Goal: Transaction & Acquisition: Purchase product/service

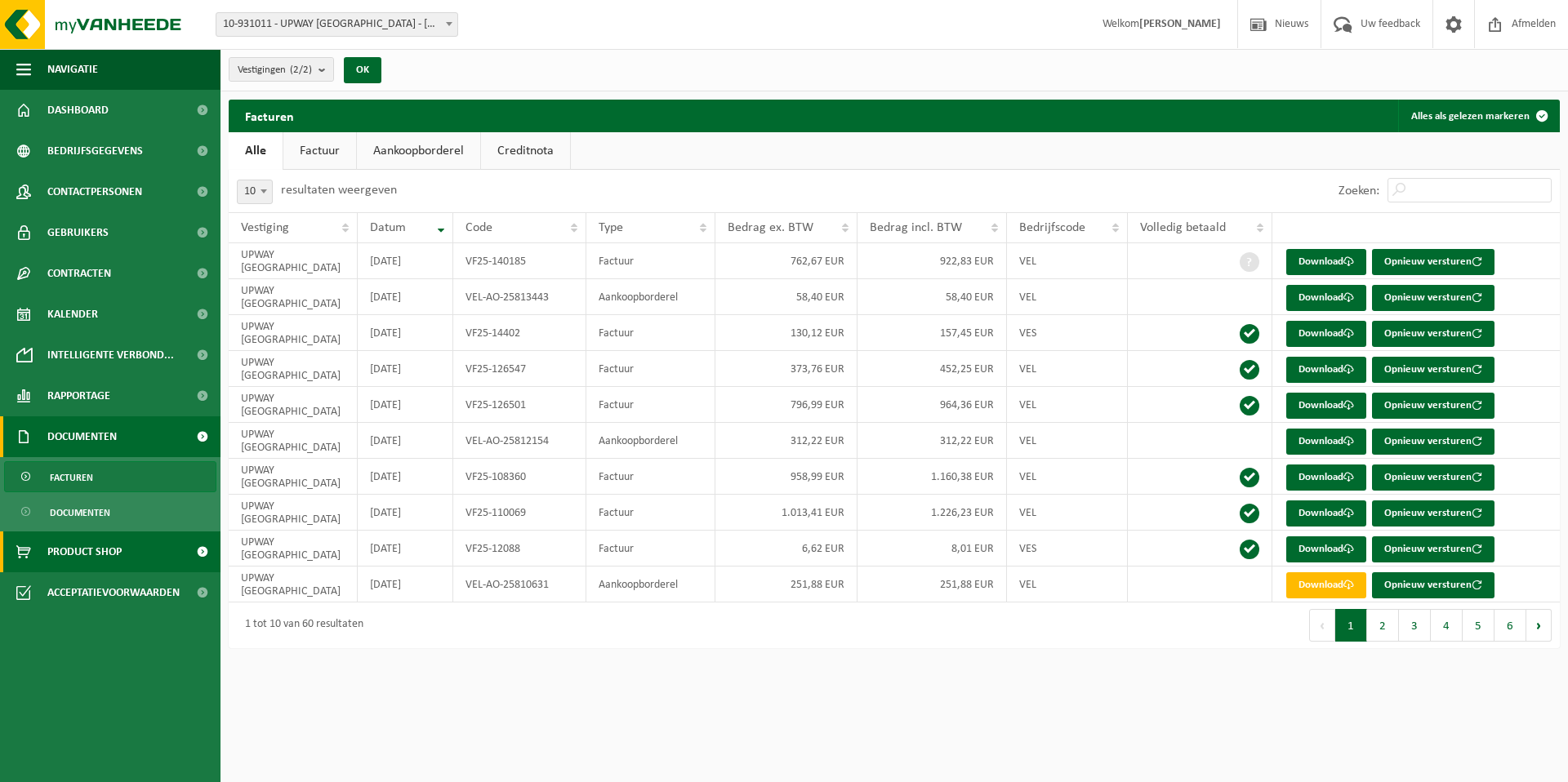
click at [156, 557] on link "Product Shop" at bounding box center [110, 551] width 220 height 40
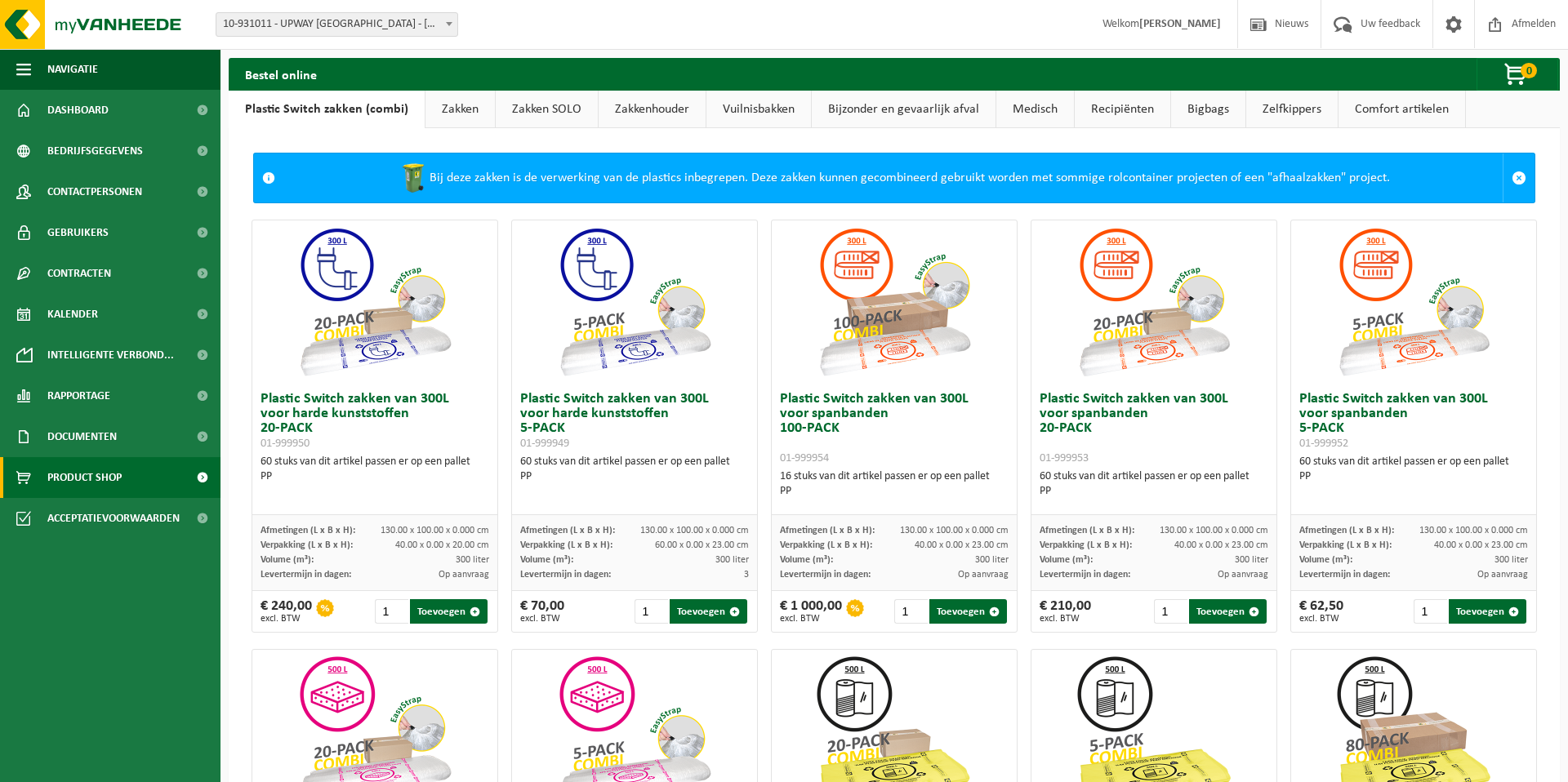
click at [453, 111] on link "Zakken" at bounding box center [459, 110] width 69 height 38
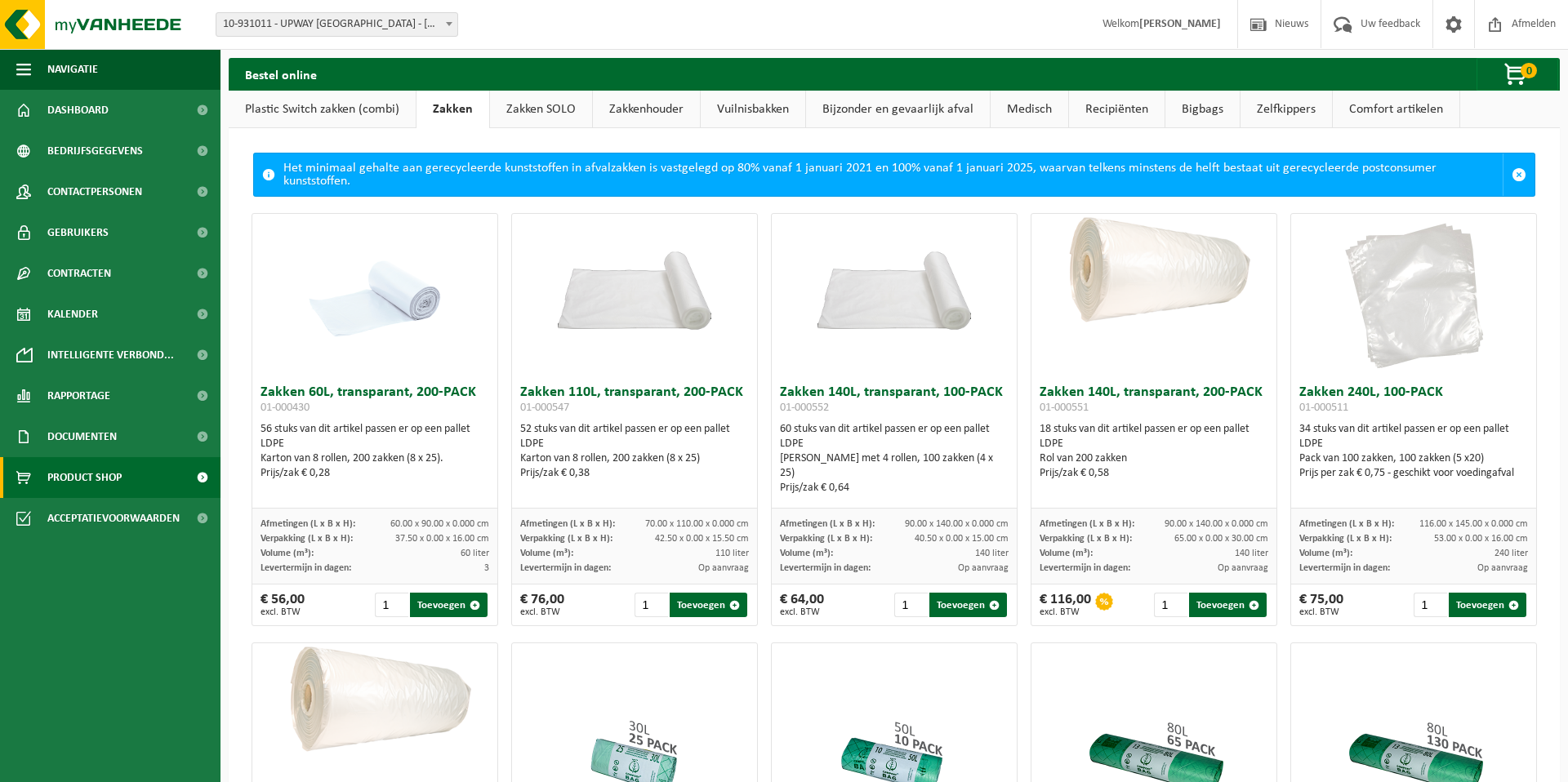
click at [394, 307] on img at bounding box center [375, 296] width 164 height 164
click at [382, 280] on img at bounding box center [375, 296] width 164 height 164
click at [467, 592] on button "Toevoegen" at bounding box center [449, 604] width 77 height 24
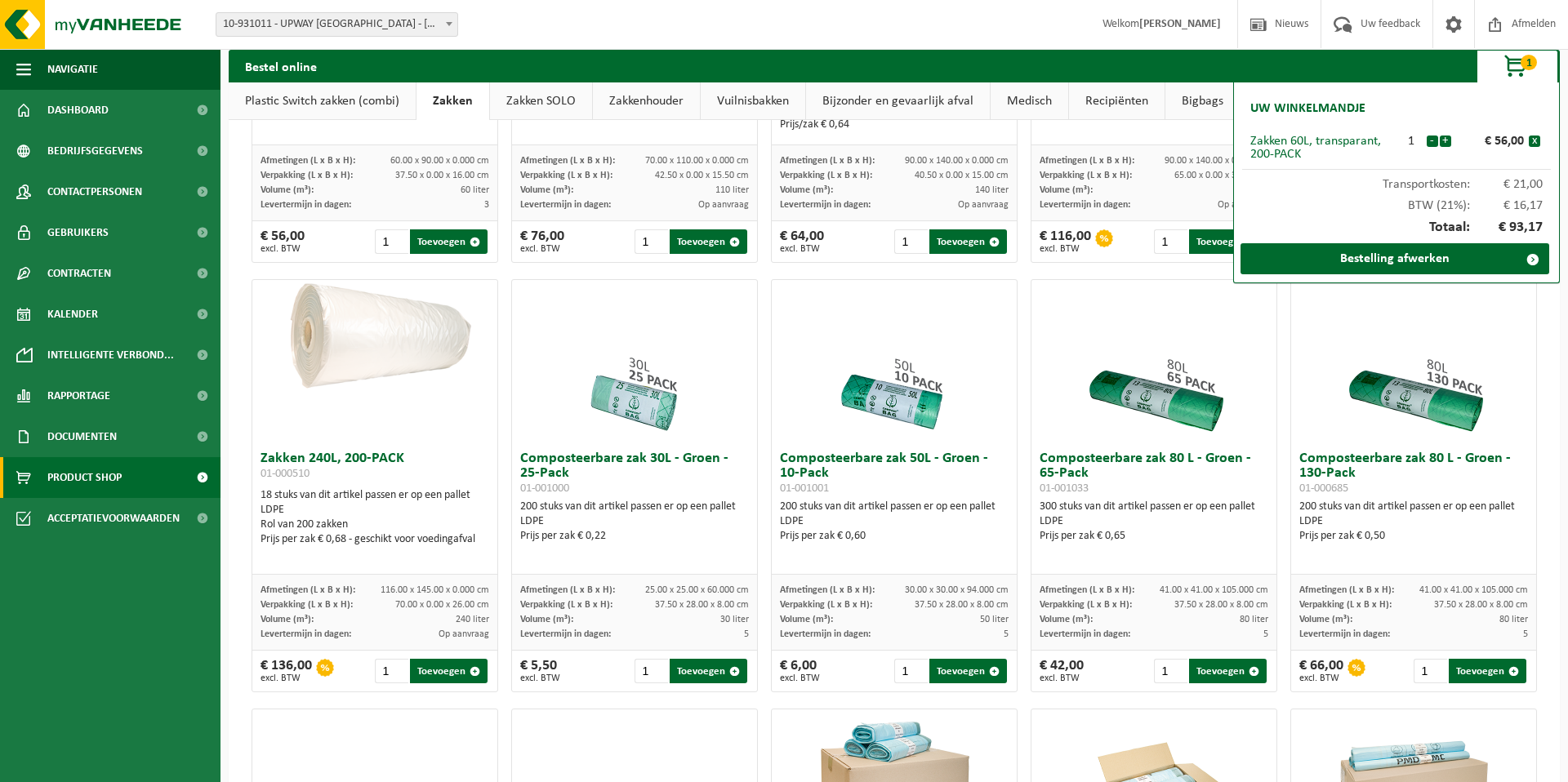
scroll to position [366, 0]
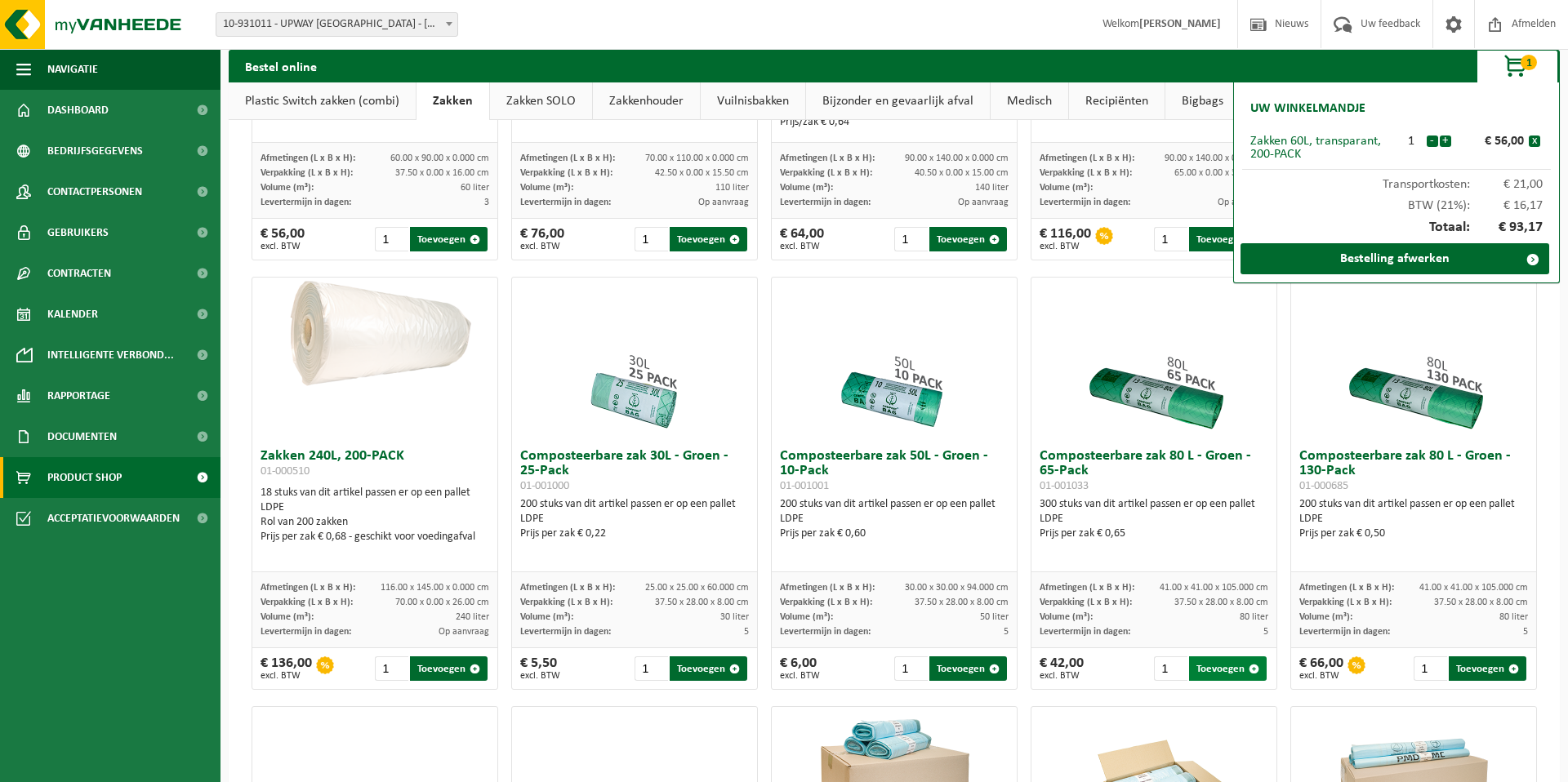
click at [1247, 662] on button "Toevoegen" at bounding box center [1227, 668] width 77 height 24
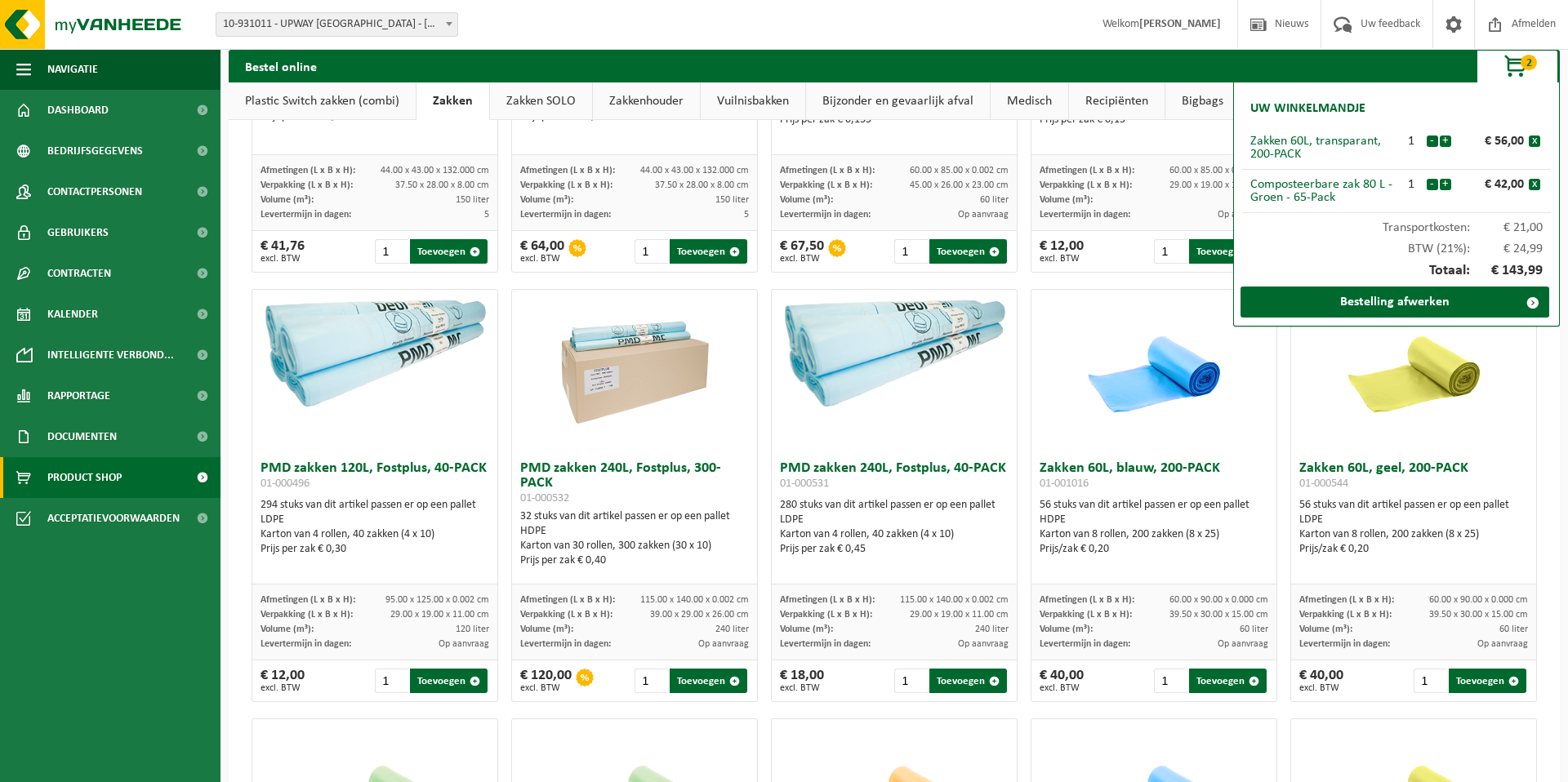
scroll to position [1228, 0]
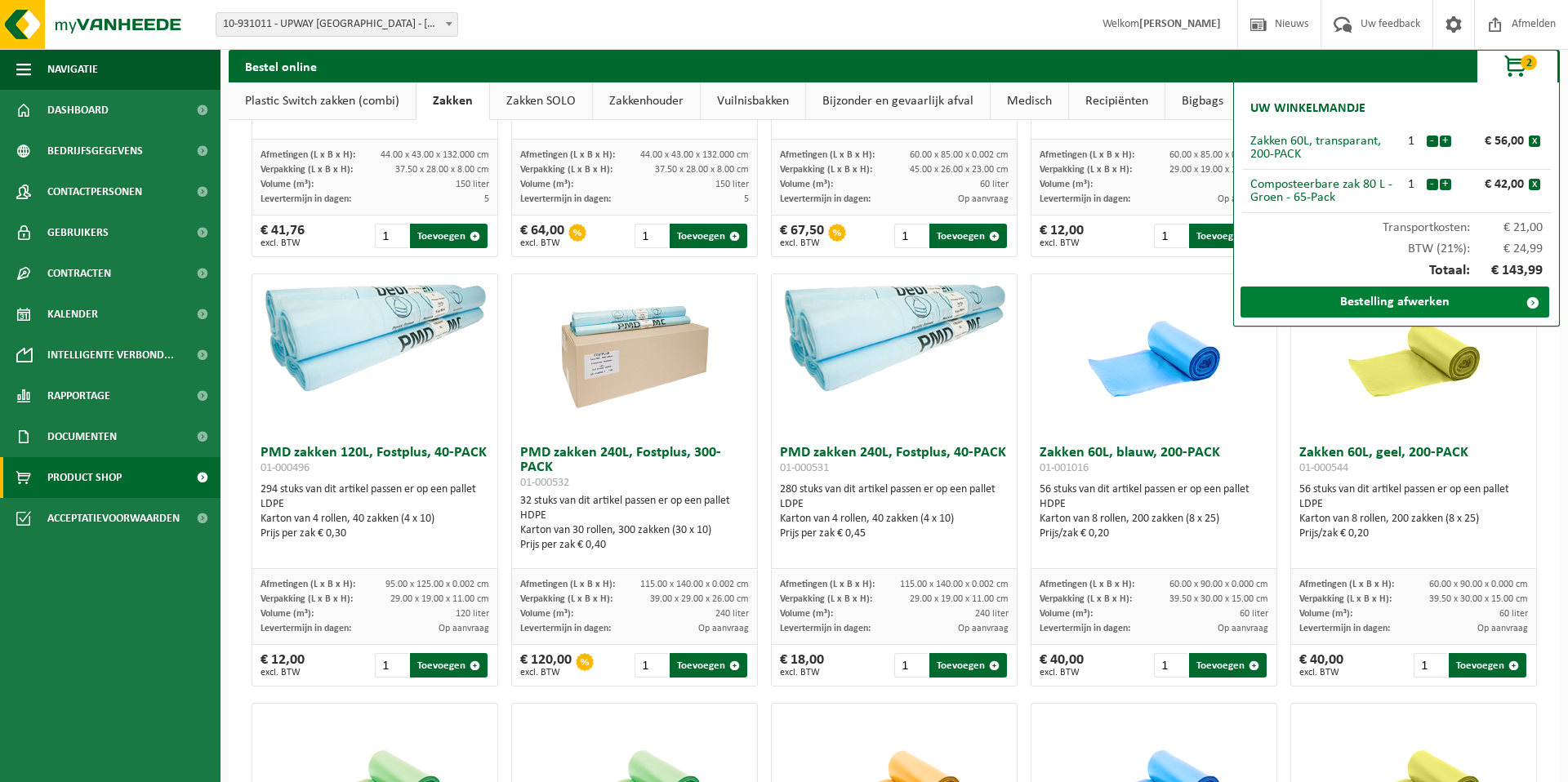
click at [1404, 303] on link "Bestelling afwerken" at bounding box center [1394, 302] width 308 height 31
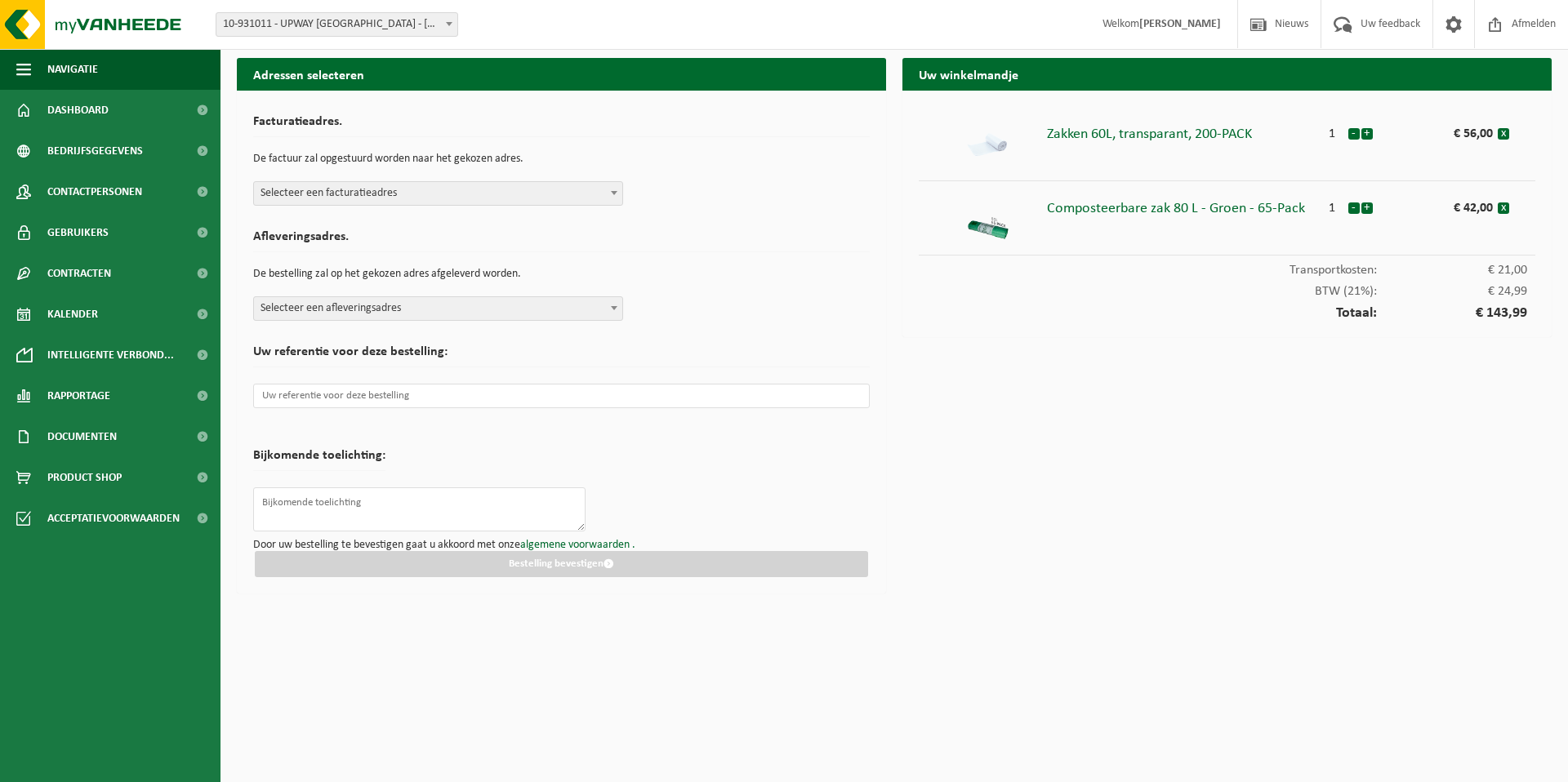
click at [540, 199] on span "Selecteer een facturatieadres" at bounding box center [438, 193] width 369 height 22
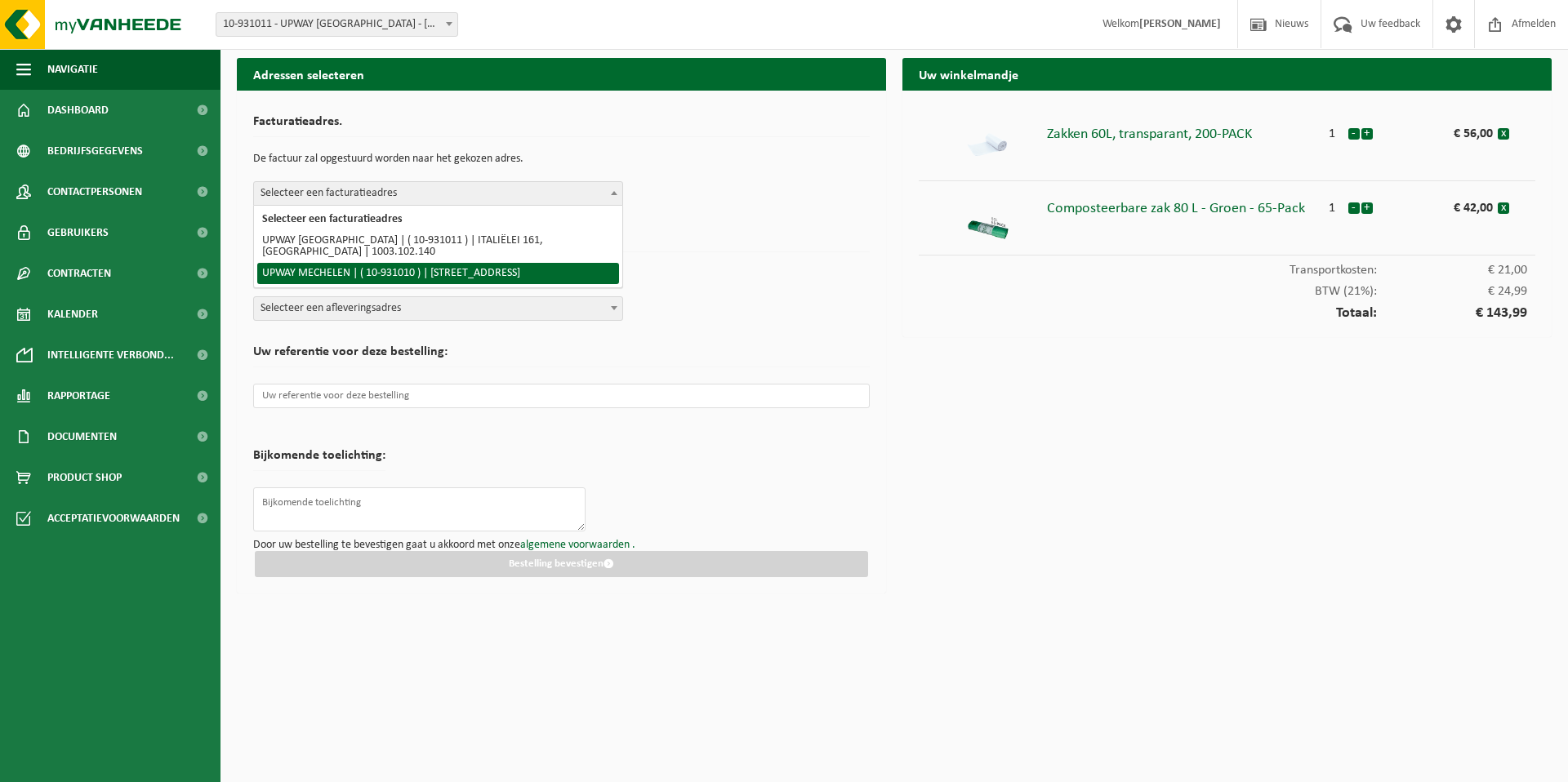
select select "135627"
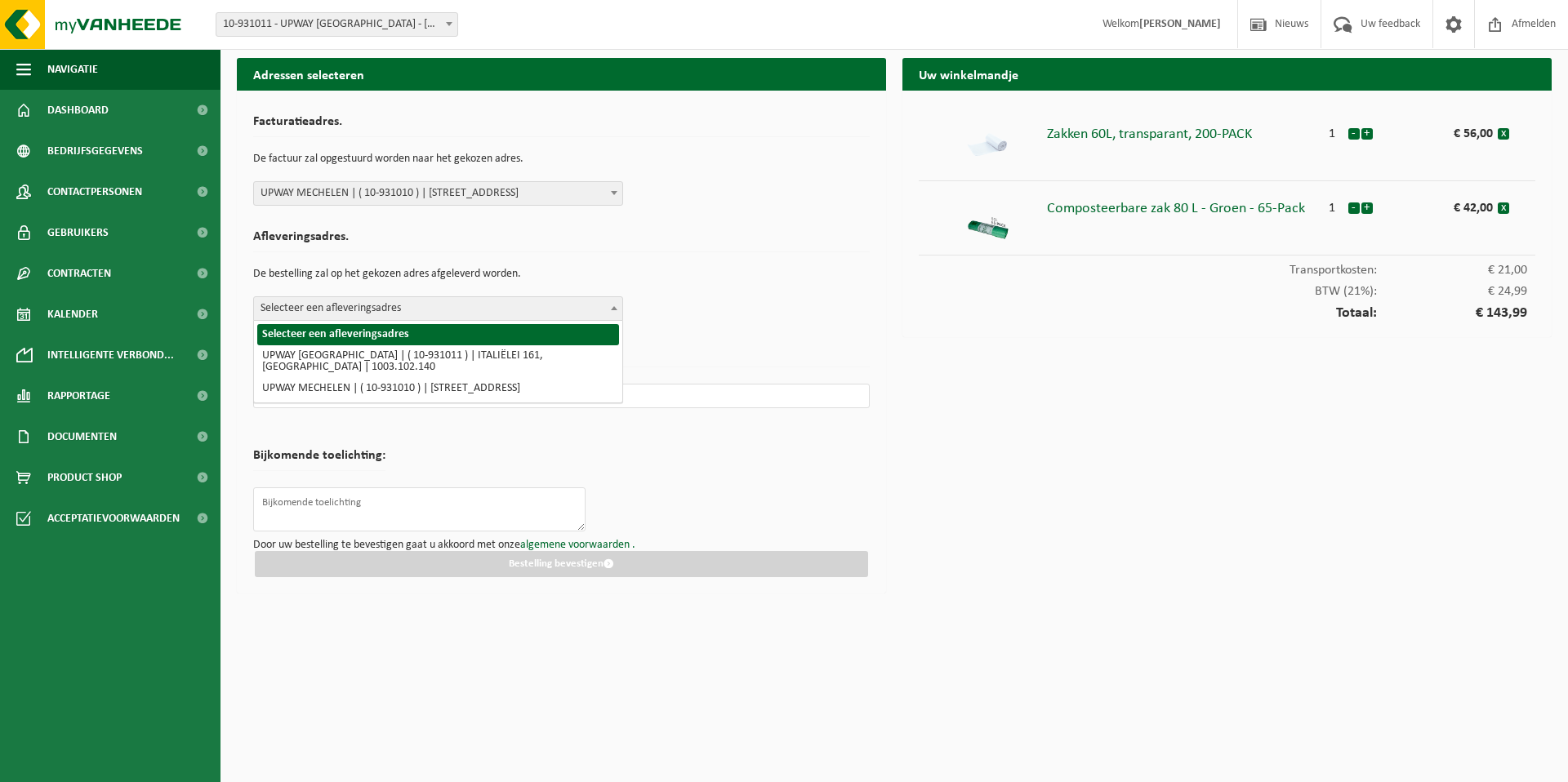
click at [450, 315] on span "Selecteer een afleveringsadres" at bounding box center [438, 308] width 369 height 22
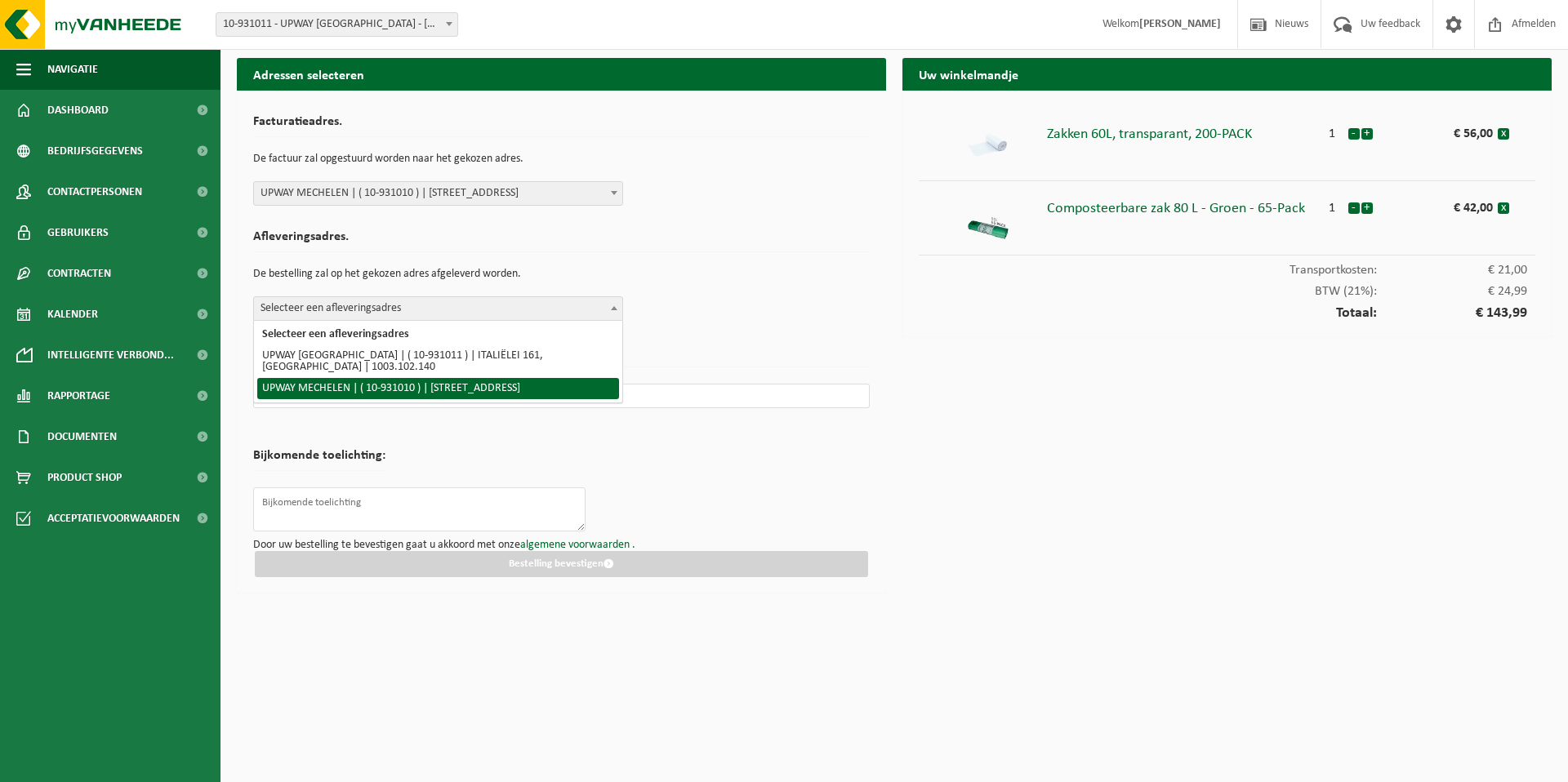
select select "135627"
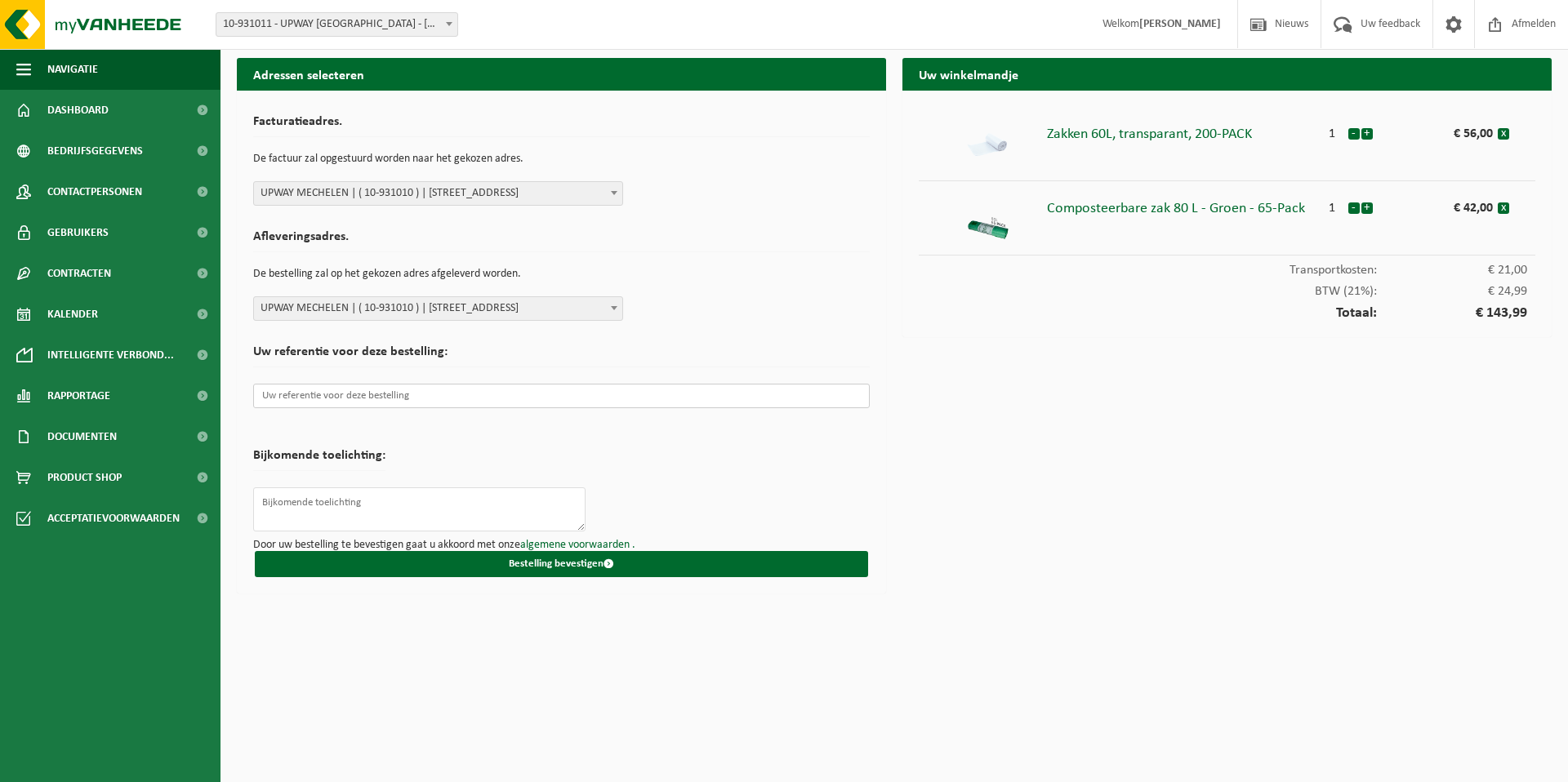
click at [421, 395] on input "text" at bounding box center [562, 395] width 617 height 24
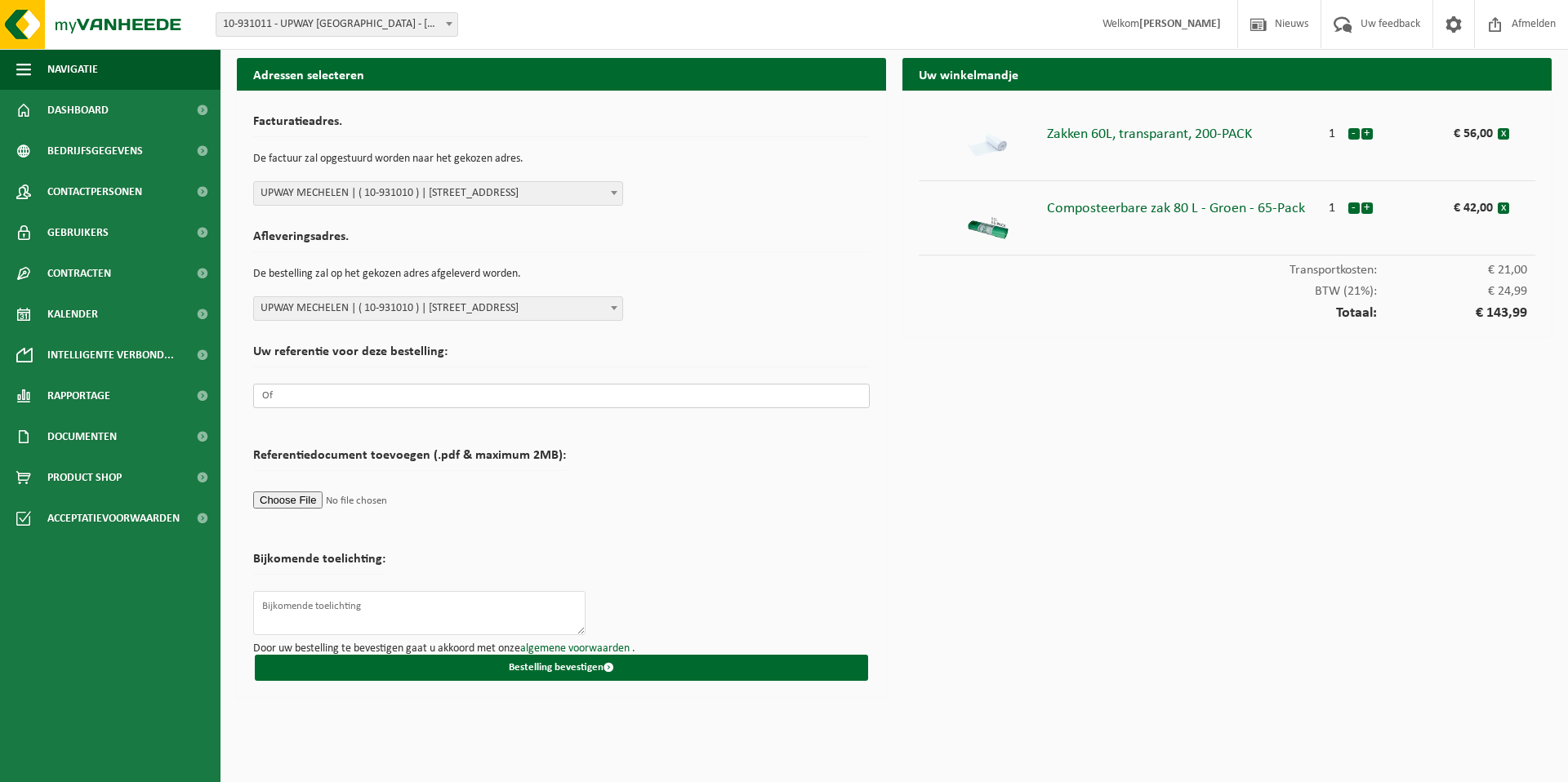
type input "O"
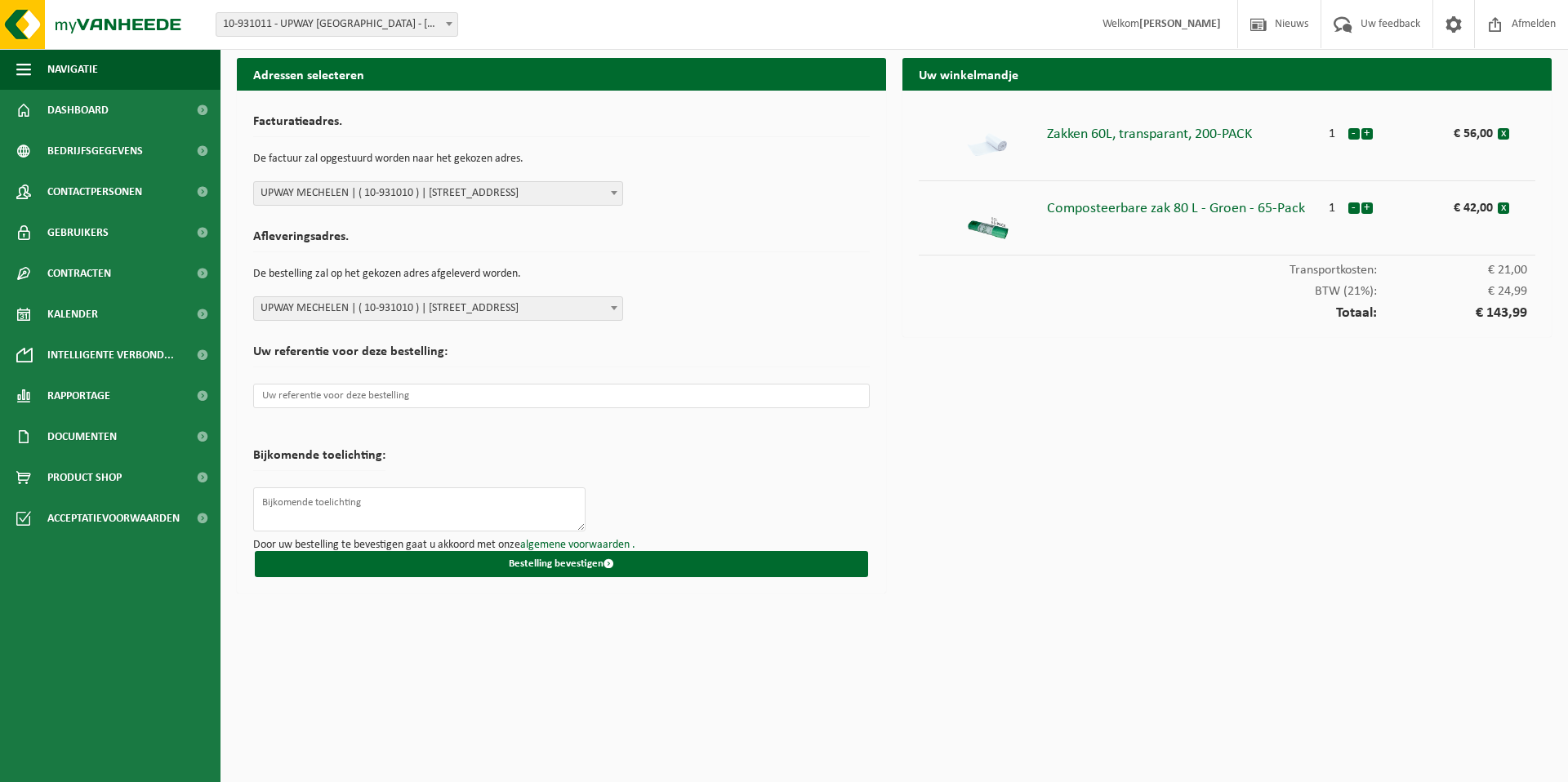
click at [748, 476] on form "Facturatieadres. De factuur zal opgestuurd worden naar het gekozen adres. Selec…" at bounding box center [562, 342] width 617 height 470
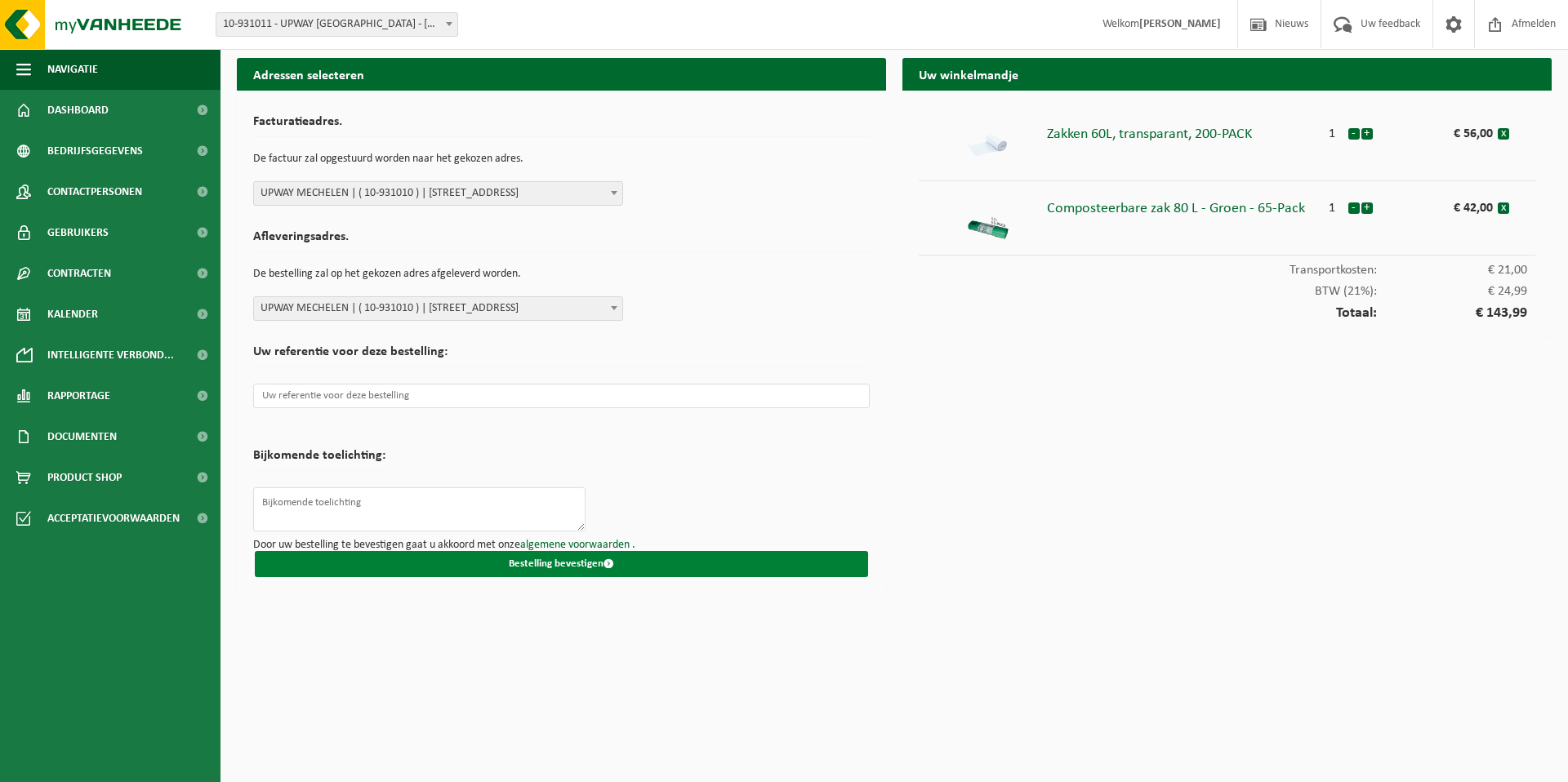
click at [619, 563] on button "Bestelling bevestigen" at bounding box center [561, 564] width 613 height 26
